Goal: Use online tool/utility: Utilize a website feature to perform a specific function

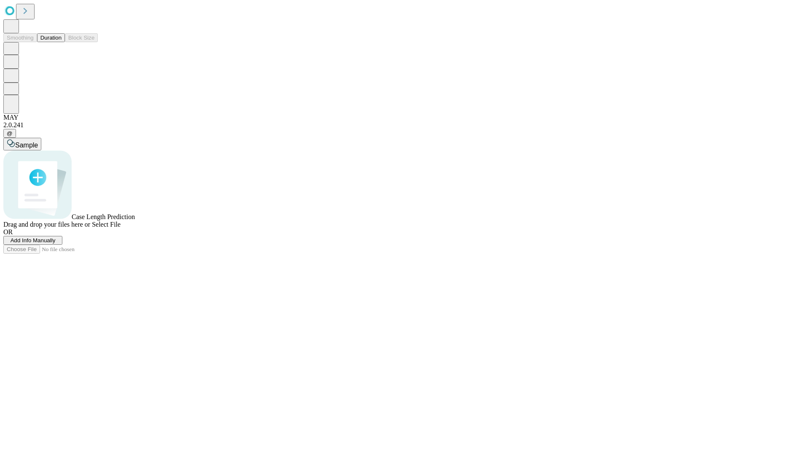
click at [61, 42] on button "Duration" at bounding box center [51, 37] width 28 height 9
click at [56, 243] on span "Add Info Manually" at bounding box center [33, 240] width 45 height 6
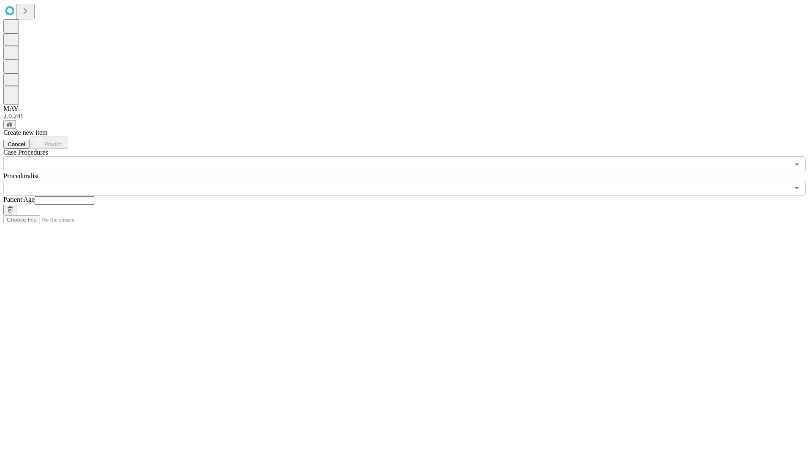
click at [94, 196] on input "text" at bounding box center [65, 200] width 60 height 8
type input "**"
click at [410, 180] on input "text" at bounding box center [395, 188] width 785 height 16
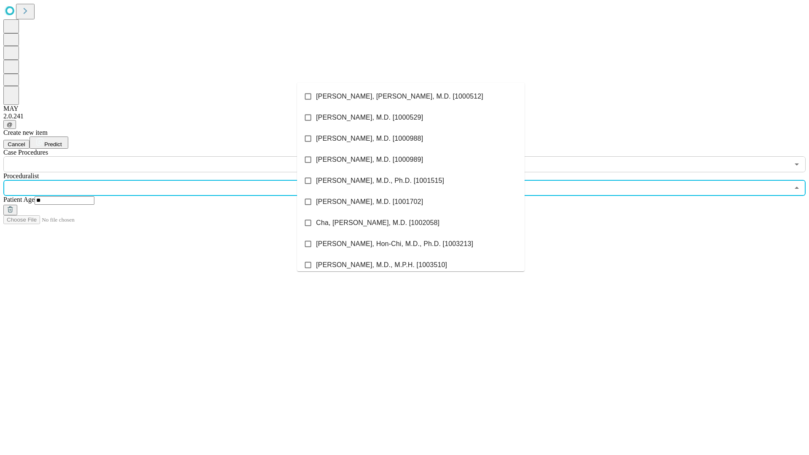
click at [411, 96] on li "[PERSON_NAME], [PERSON_NAME], M.D. [1000512]" at bounding box center [410, 96] width 227 height 21
click at [177, 156] on input "text" at bounding box center [395, 164] width 785 height 16
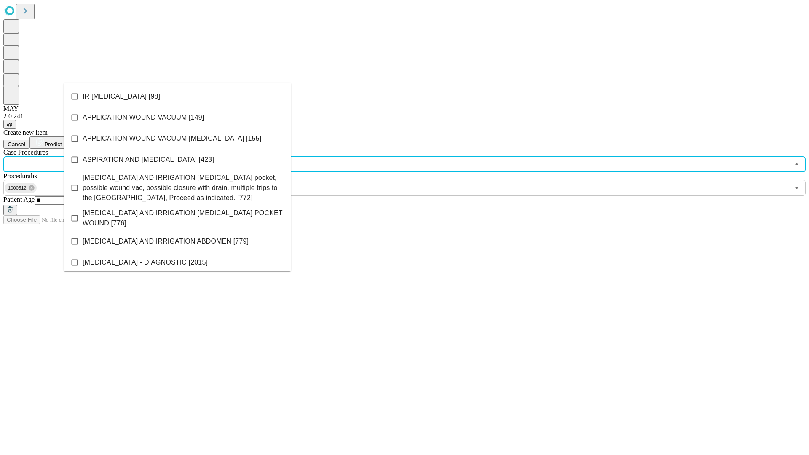
click at [177, 96] on li "IR [MEDICAL_DATA] [98]" at bounding box center [177, 96] width 227 height 21
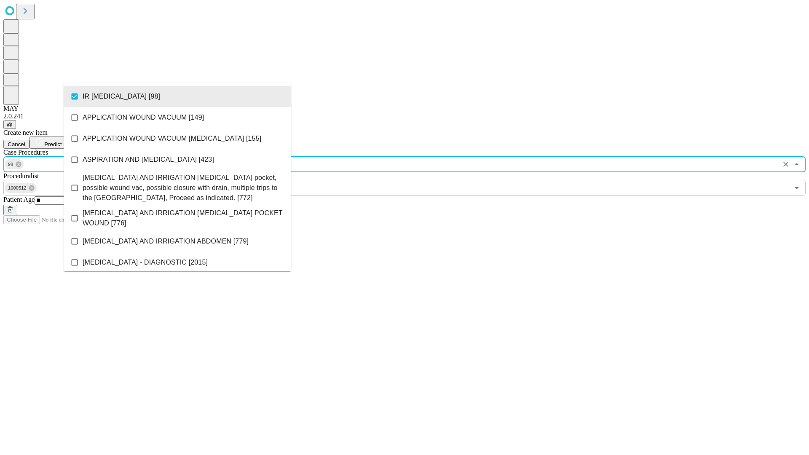
click at [61, 141] on span "Predict" at bounding box center [52, 144] width 17 height 6
